Goal: Task Accomplishment & Management: Manage account settings

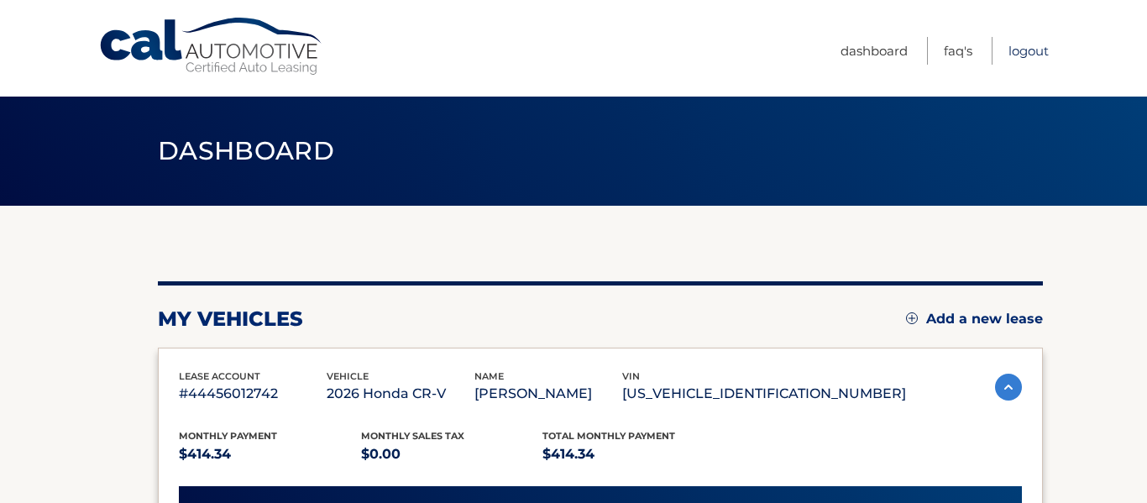
click at [1015, 52] on link "Logout" at bounding box center [1029, 51] width 40 height 28
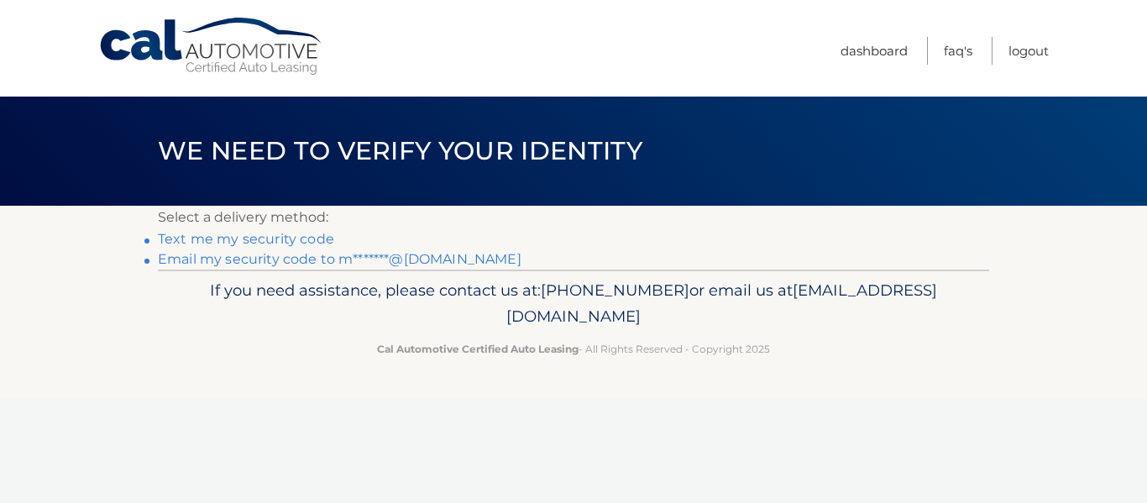
click at [389, 260] on link "Email my security code to m*******@aol.com" at bounding box center [340, 259] width 364 height 16
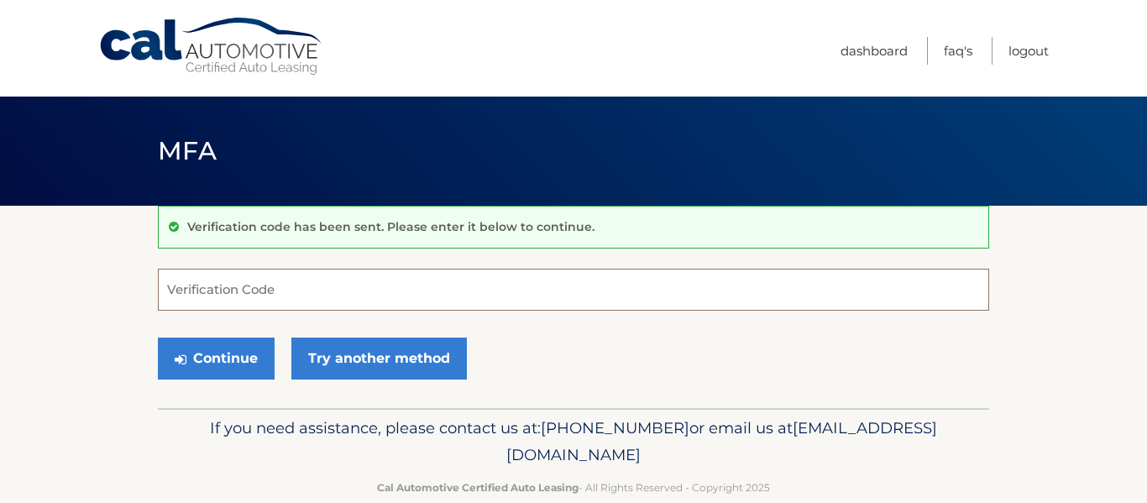
click at [288, 283] on input "Verification Code" at bounding box center [573, 290] width 831 height 42
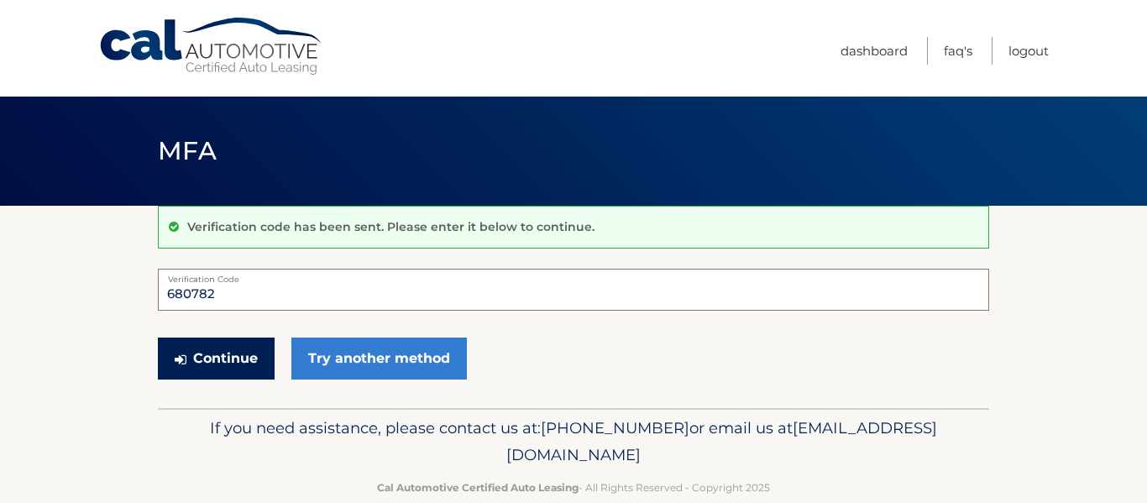
type input "680782"
click at [214, 364] on button "Continue" at bounding box center [216, 359] width 117 height 42
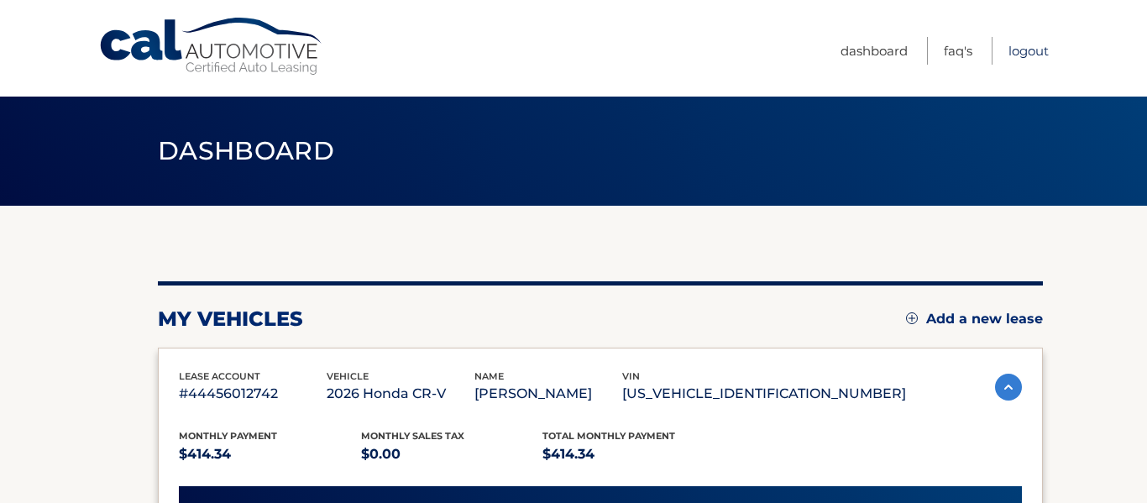
click at [1023, 53] on link "Logout" at bounding box center [1029, 51] width 40 height 28
